Goal: Information Seeking & Learning: Learn about a topic

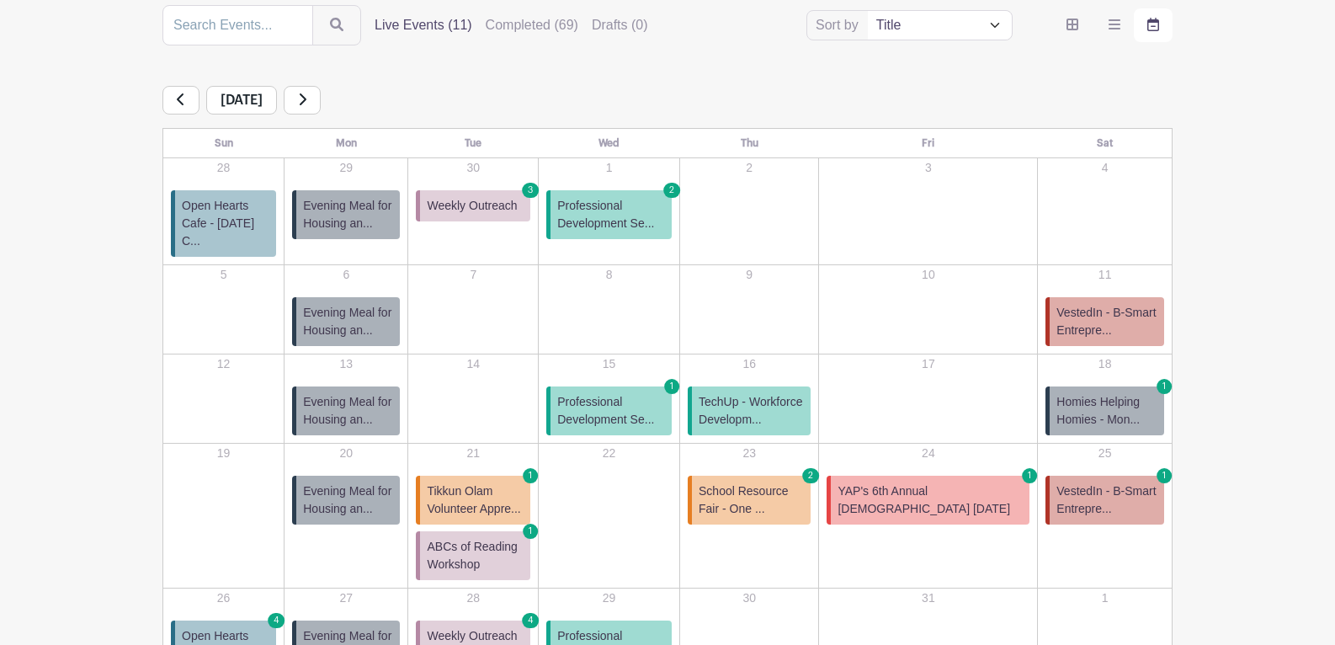
scroll to position [328, 0]
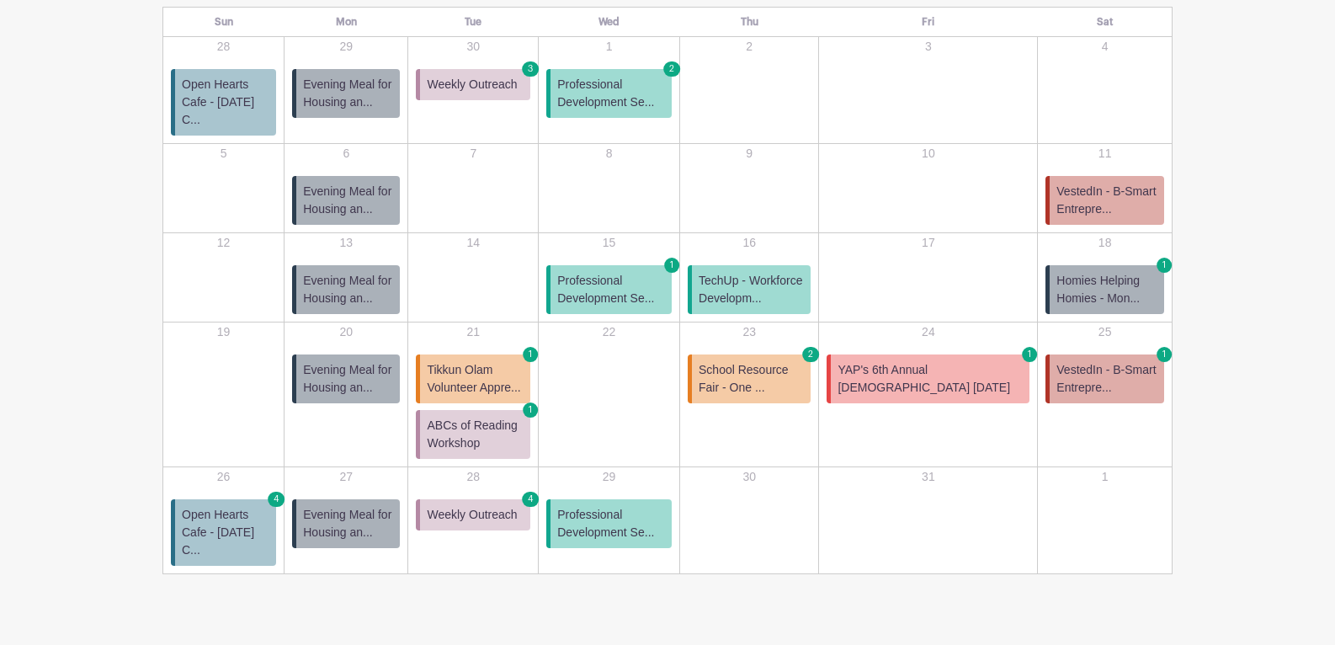
click at [804, 361] on span "School Resource Fair - One ..." at bounding box center [750, 378] width 105 height 35
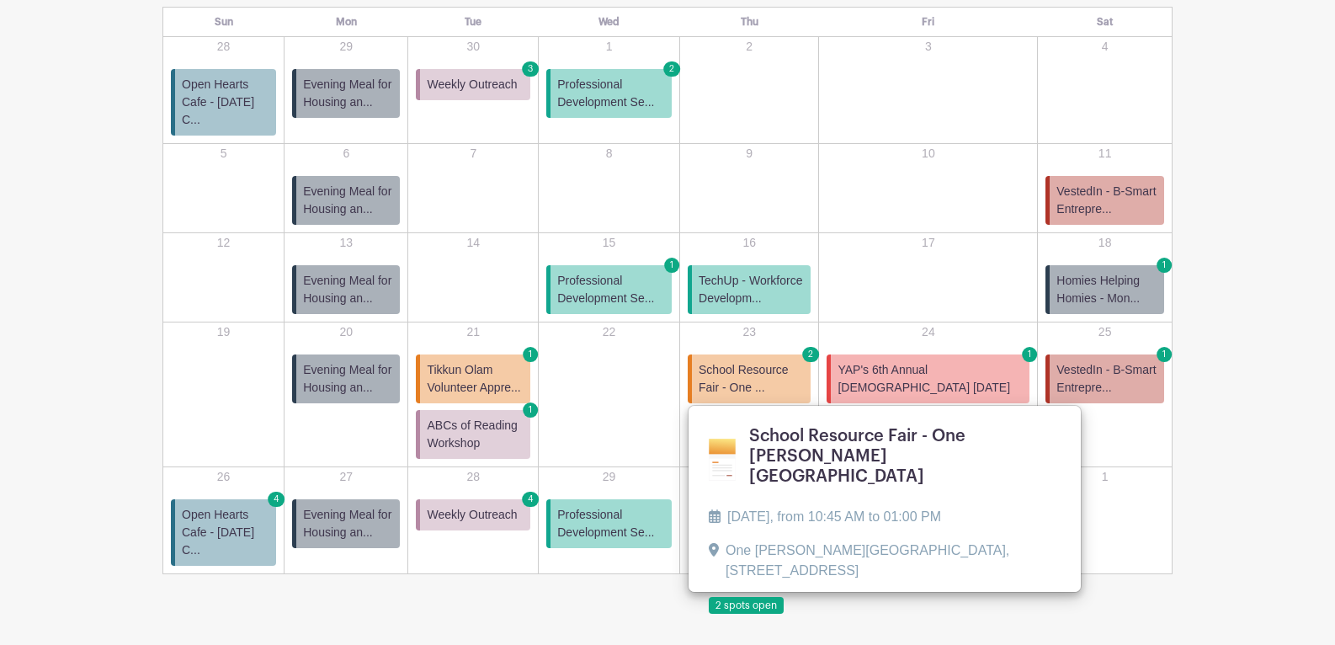
click at [709, 614] on link at bounding box center [709, 614] width 0 height 0
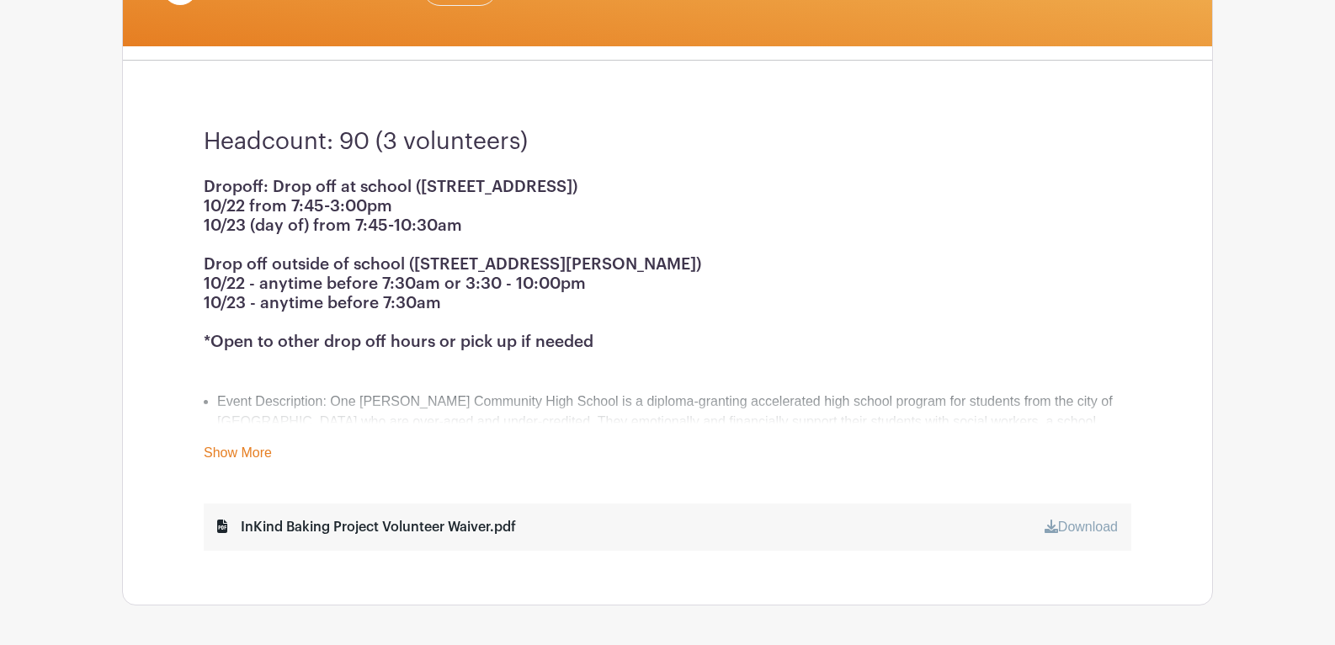
scroll to position [123, 0]
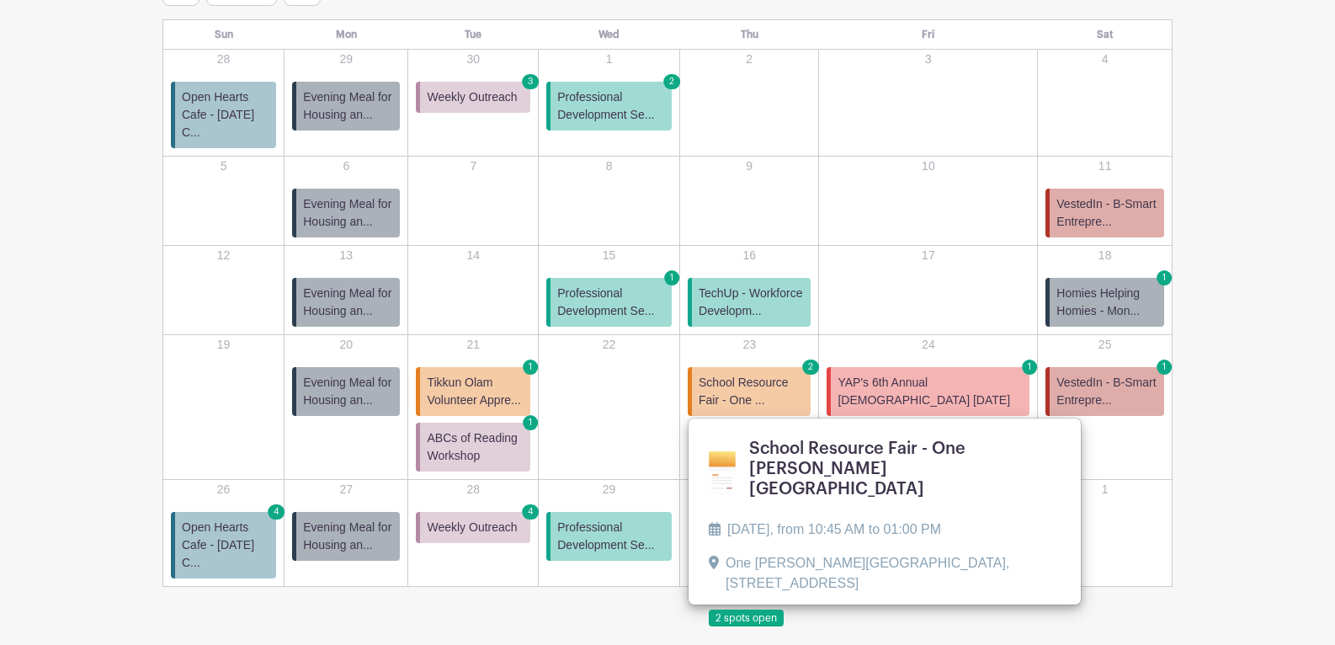
scroll to position [328, 0]
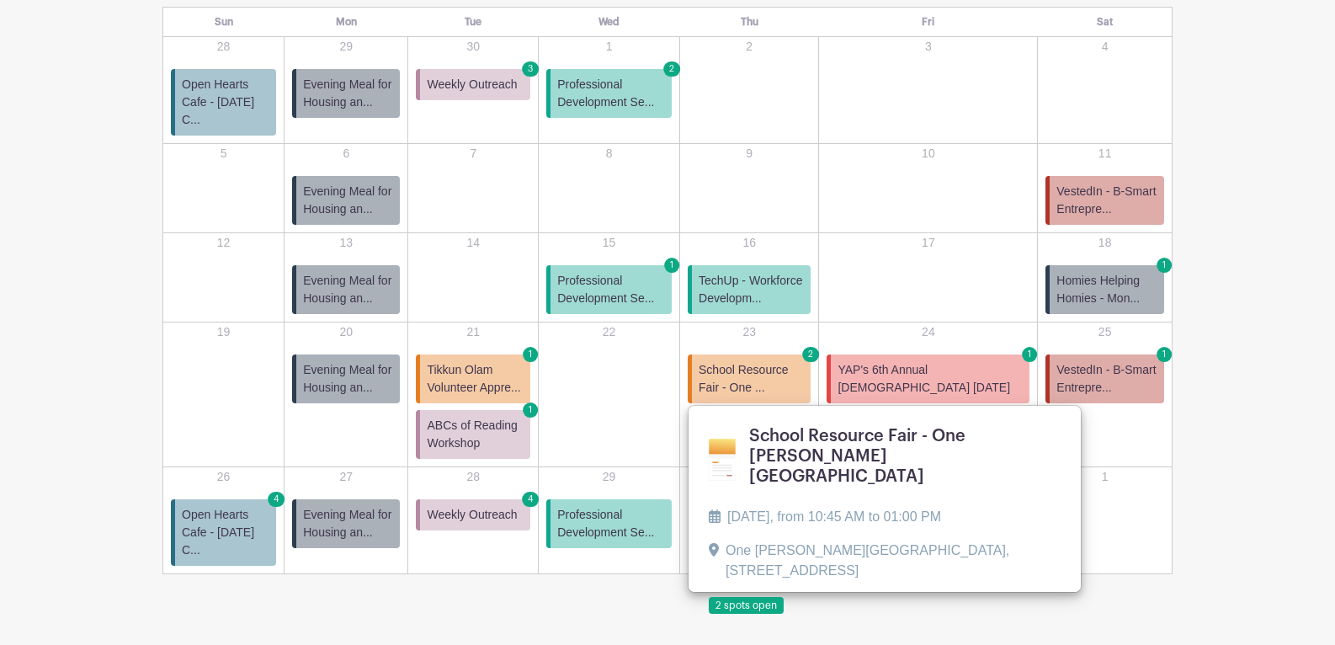
click at [146, 305] on turbo-frame "Sort by Title Recently modified Newest Upcoming dates Live Events (11) Complete…" at bounding box center [667, 229] width 1091 height 690
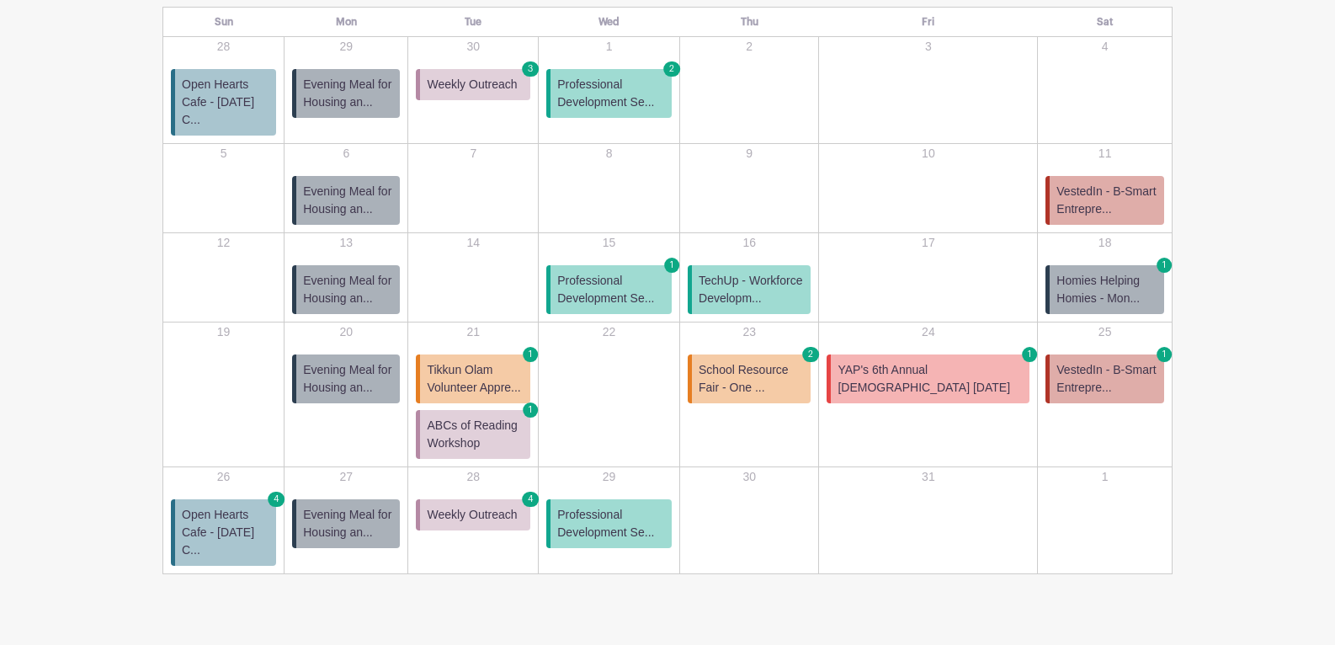
click at [523, 422] on span "ABCs of Reading Workshop" at bounding box center [475, 434] width 97 height 35
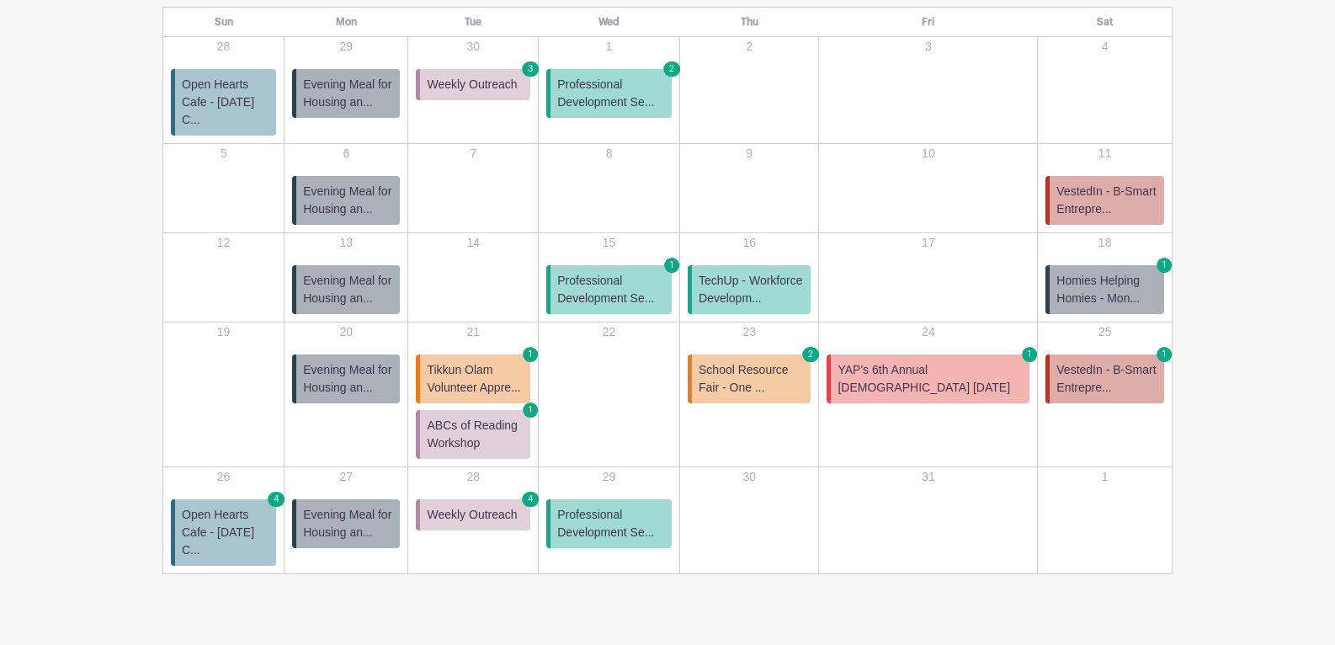
click at [1059, 361] on span "VestedIn - B-Smart Entrepre..." at bounding box center [1106, 378] width 101 height 35
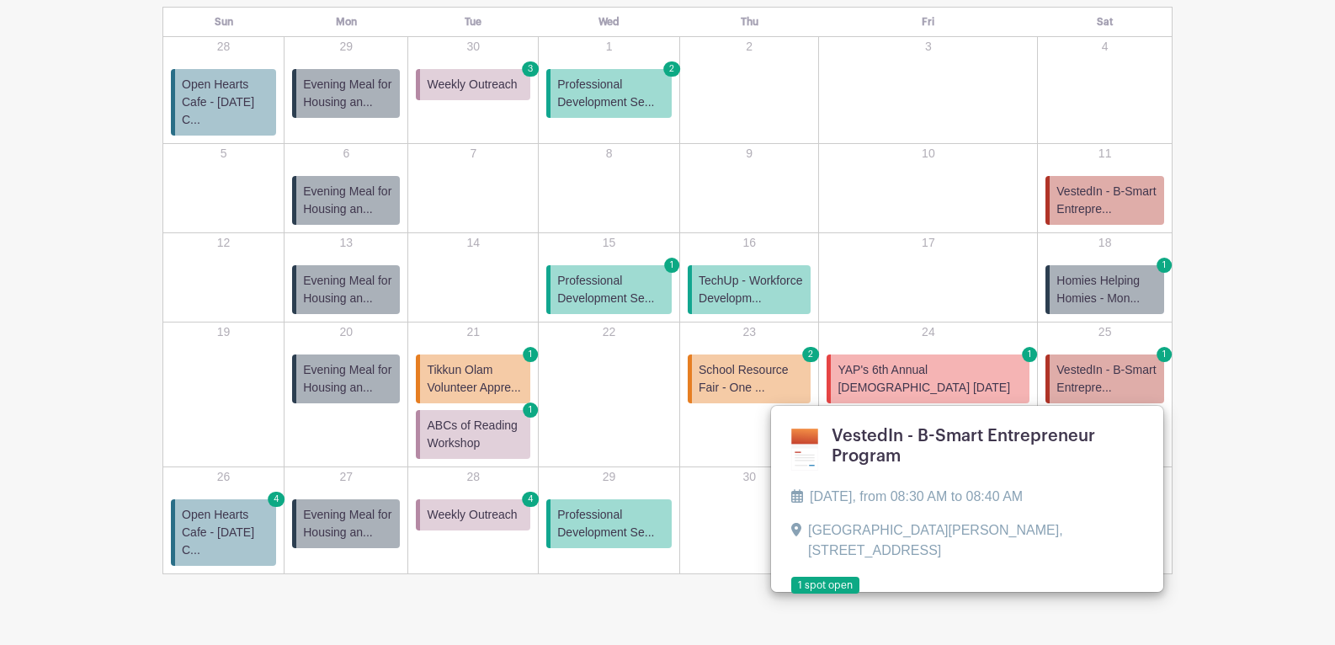
click at [791, 594] on link at bounding box center [791, 594] width 0 height 0
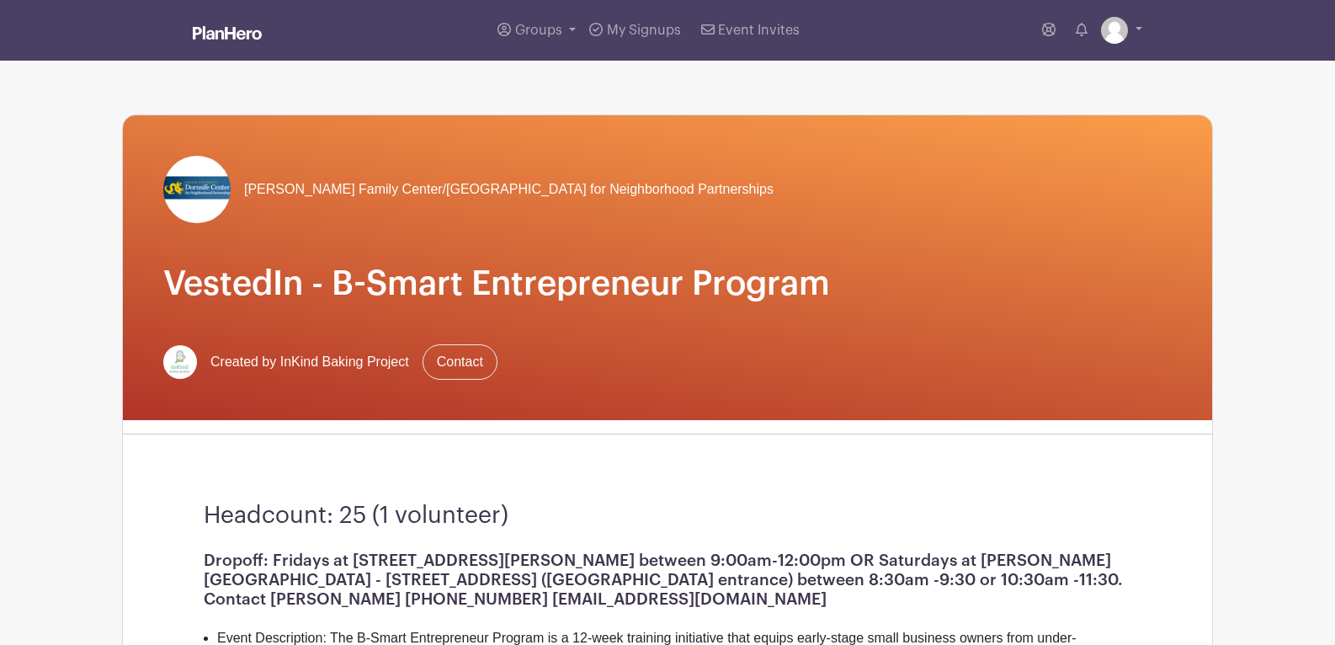
click at [249, 38] on img at bounding box center [227, 32] width 69 height 13
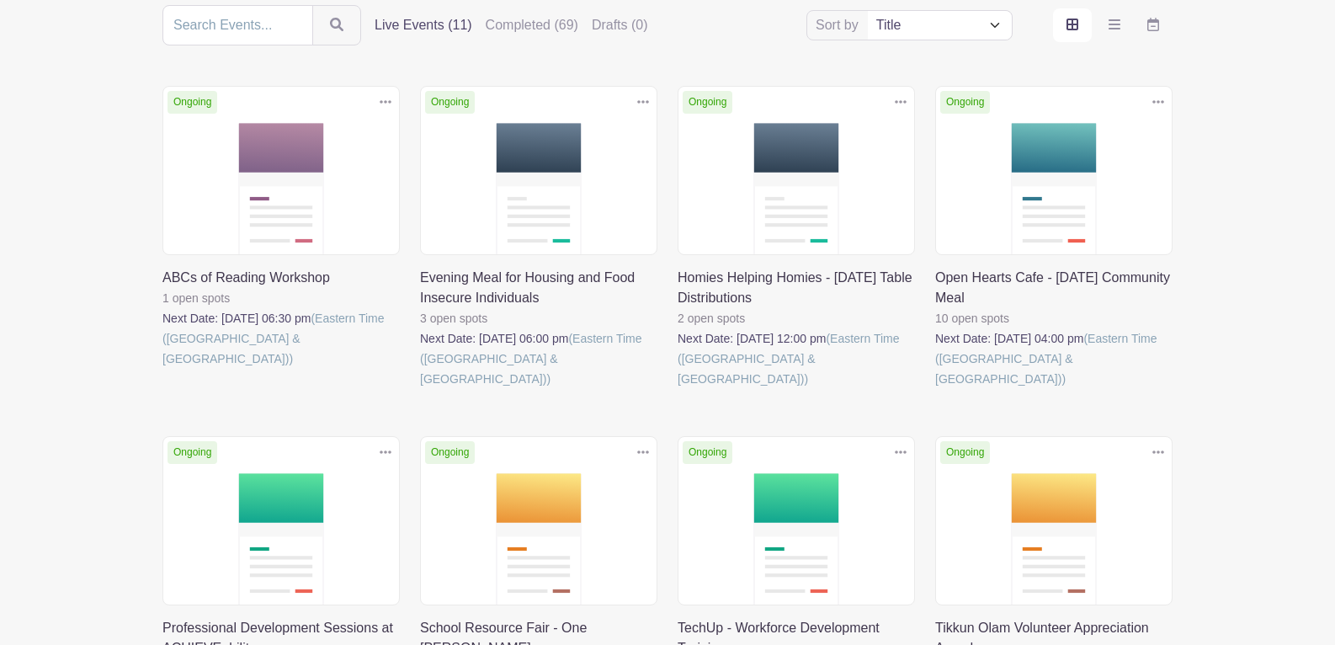
scroll to position [194, 0]
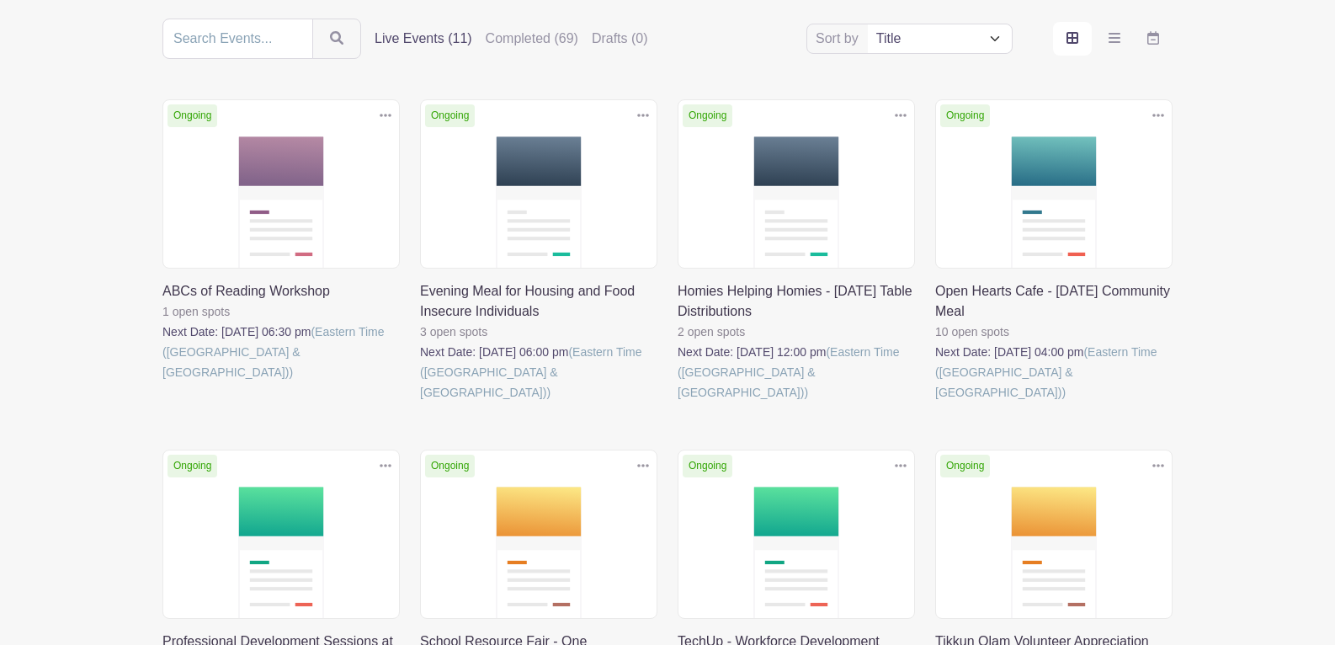
click at [162, 382] on link at bounding box center [162, 382] width 0 height 0
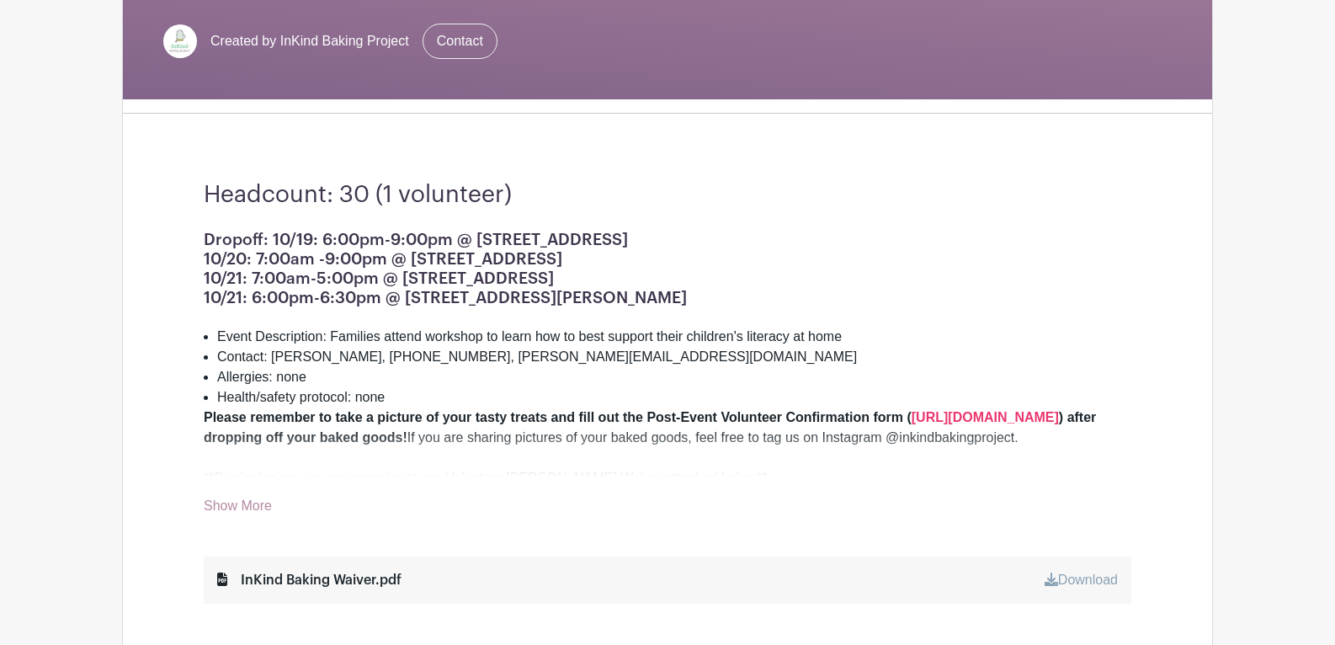
scroll to position [326, 0]
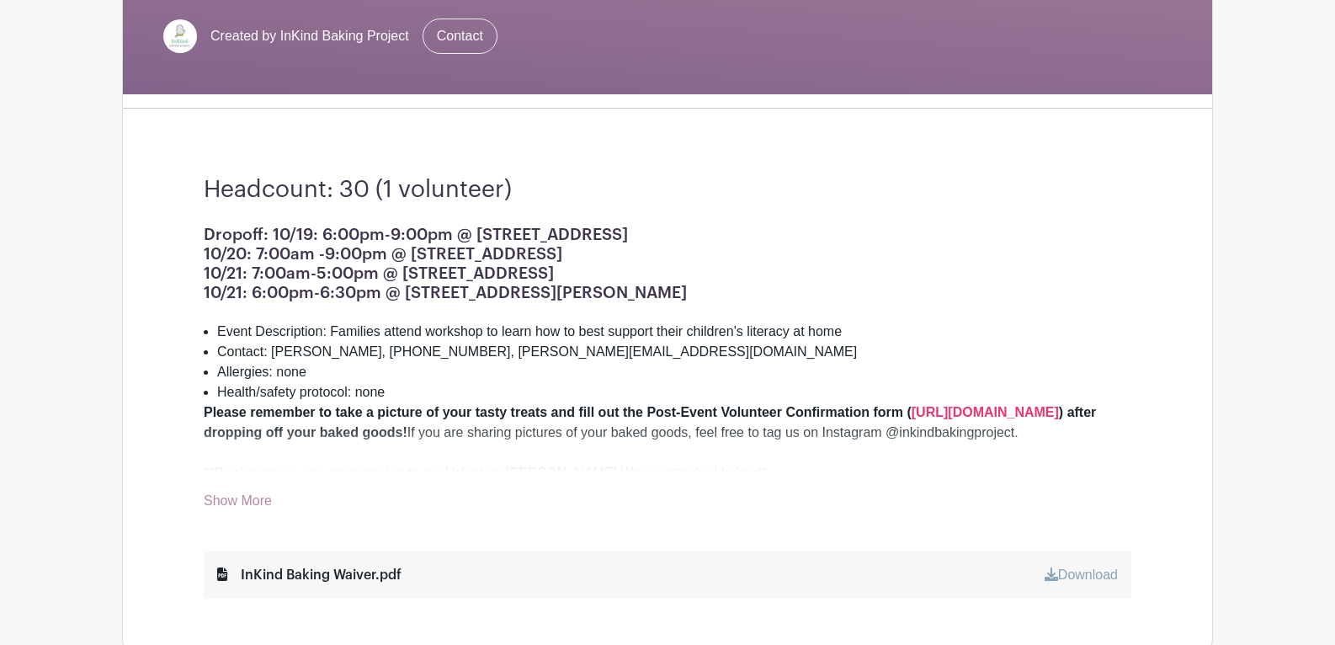
click at [236, 508] on link "Show More" at bounding box center [238, 503] width 68 height 21
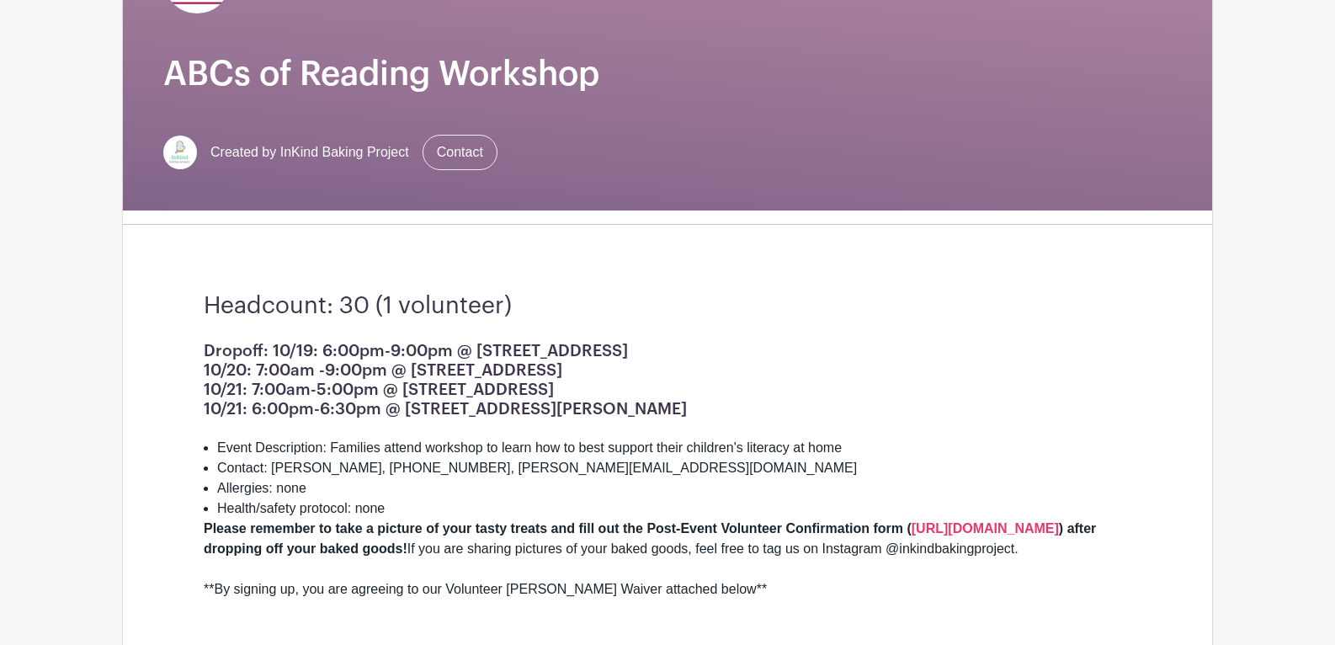
scroll to position [207, 0]
